Goal: Consume media (video, audio): Consume media (video, audio)

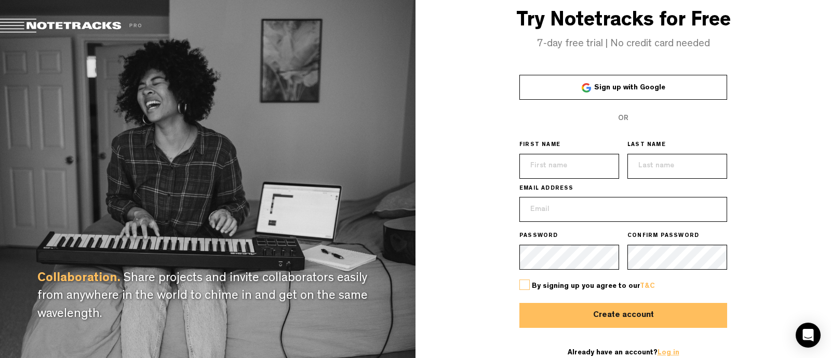
type input "[EMAIL_ADDRESS][DOMAIN_NAME]"
click at [668, 351] on link "Log in" at bounding box center [669, 352] width 22 height 7
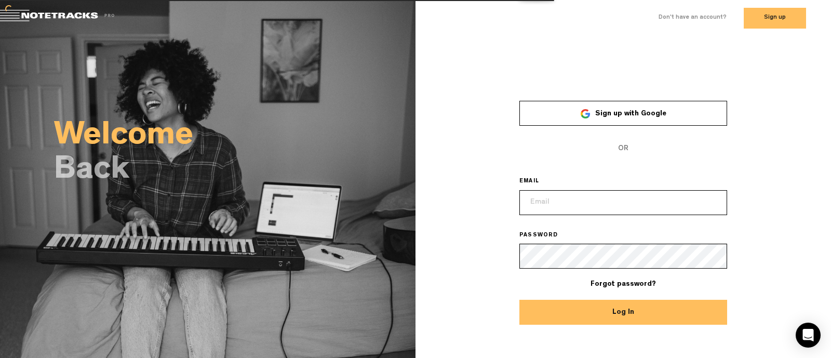
type input "[EMAIL_ADDRESS][DOMAIN_NAME]"
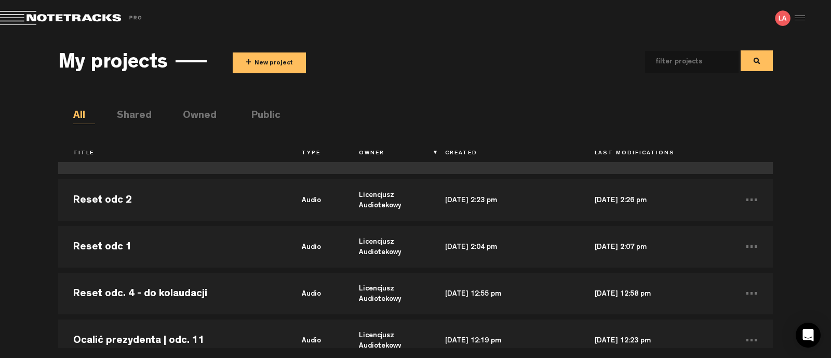
scroll to position [195, 0]
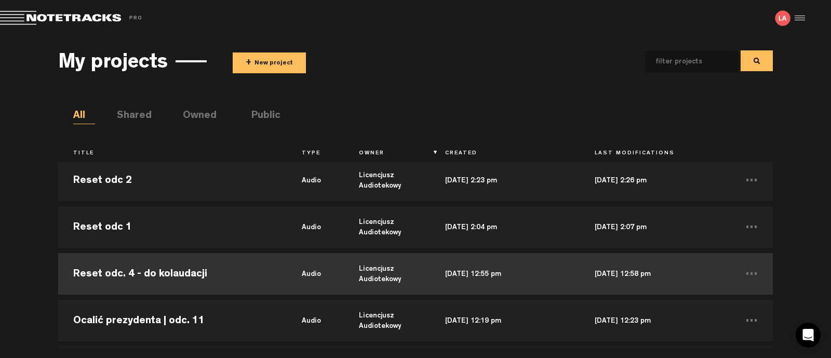
click at [177, 275] on td "Reset odc. 4 - do kolaudacji" at bounding box center [172, 273] width 229 height 47
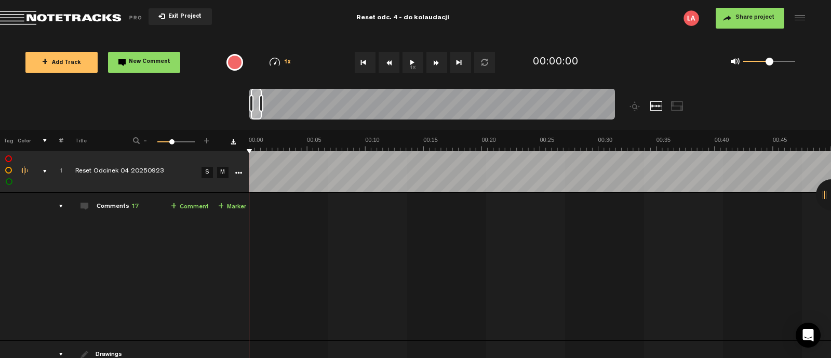
click at [60, 204] on div "comments" at bounding box center [57, 206] width 16 height 10
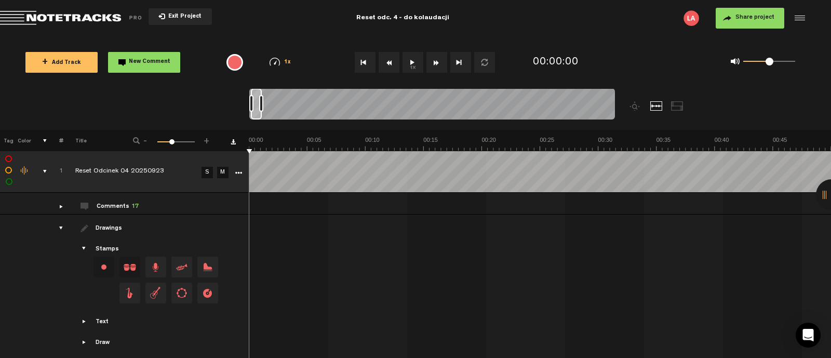
click at [828, 192] on div at bounding box center [831, 194] width 31 height 31
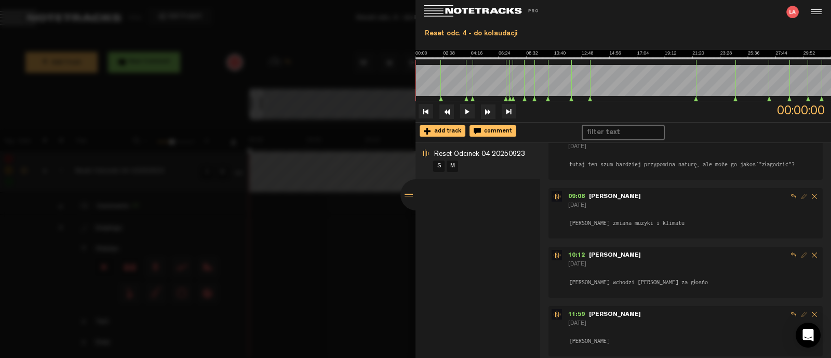
scroll to position [829, 0]
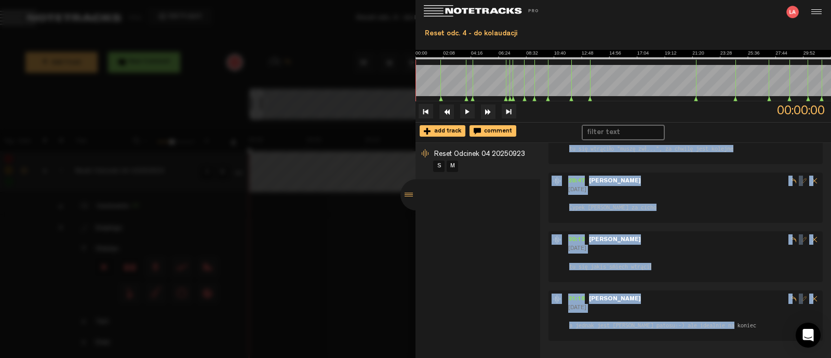
drag, startPoint x: 564, startPoint y: 154, endPoint x: 766, endPoint y: 326, distance: 265.4
copy div "21:03 - Lorem 4 ipsu dol sitame conse adipis el seddoeiu 88:16 - Tempo 2 inci u…"
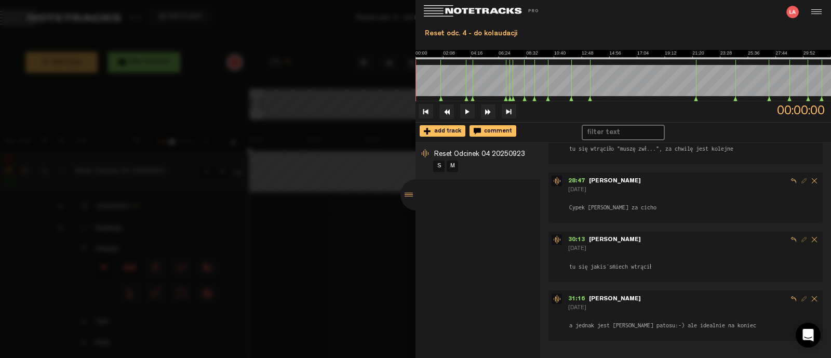
click at [411, 195] on div at bounding box center [416, 194] width 31 height 31
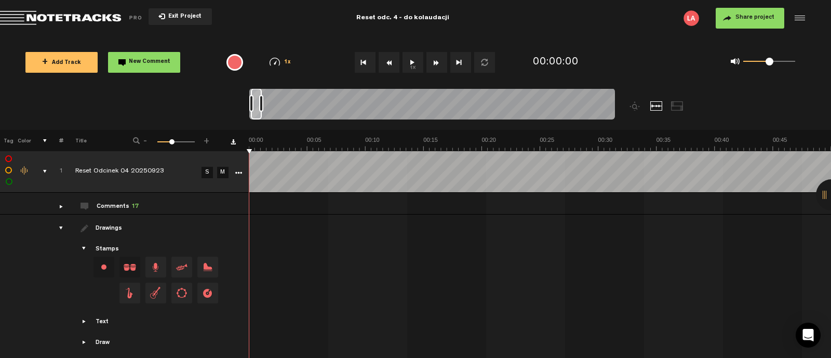
click at [61, 18] on span "Return to Project List" at bounding box center [73, 18] width 146 height 15
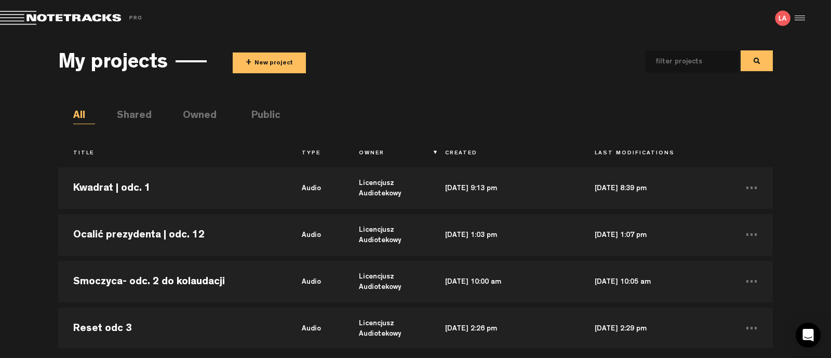
click at [64, 19] on span "Return to Project List" at bounding box center [73, 18] width 146 height 15
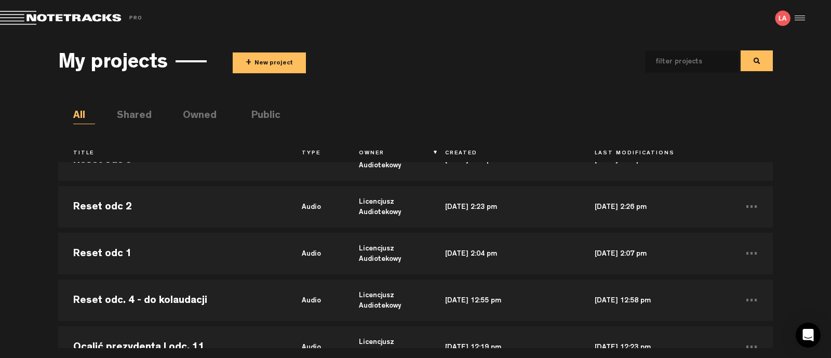
scroll to position [195, 0]
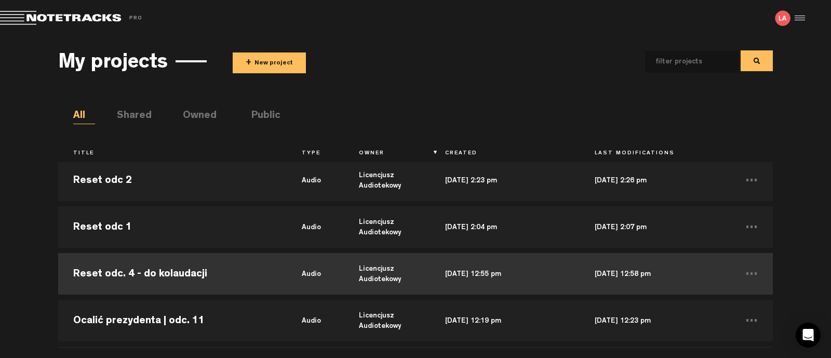
click at [112, 269] on td "Reset odc. 4 - do kolaudacji" at bounding box center [172, 273] width 229 height 47
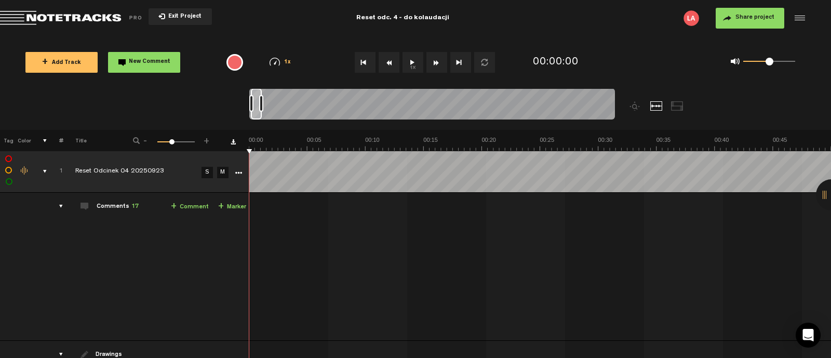
click at [413, 67] on button "1x" at bounding box center [413, 62] width 21 height 21
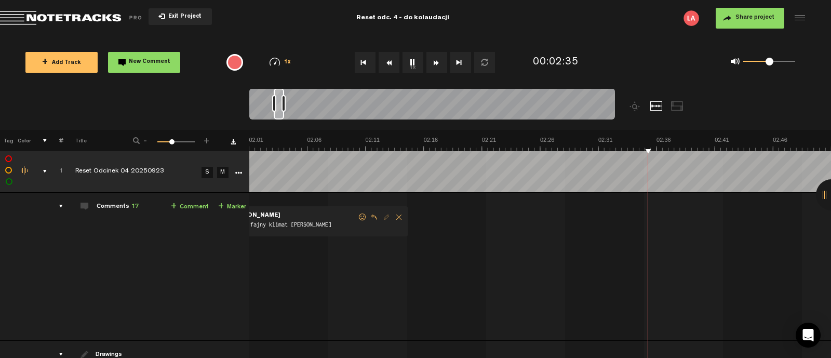
scroll to position [0, 1398]
click at [416, 64] on button "1x" at bounding box center [413, 62] width 21 height 21
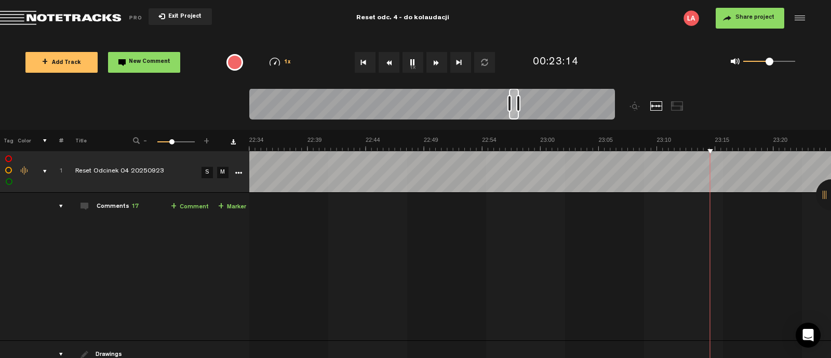
scroll to position [0, 15611]
click at [415, 65] on button "1x" at bounding box center [413, 62] width 21 height 21
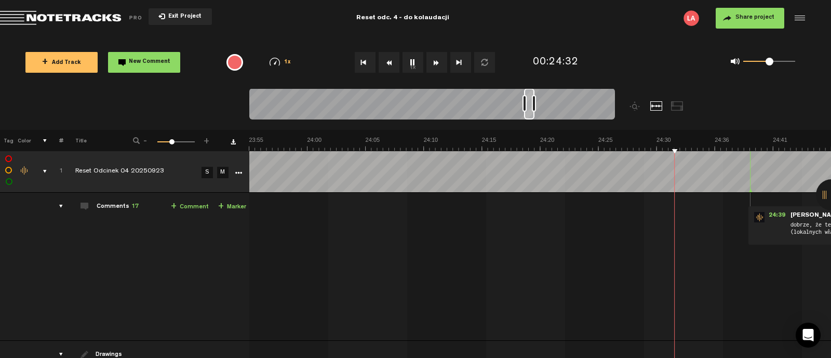
click at [418, 61] on button "1x" at bounding box center [413, 62] width 21 height 21
click at [412, 61] on button "1x" at bounding box center [413, 62] width 21 height 21
click at [408, 61] on button "1x" at bounding box center [413, 62] width 21 height 21
